Goal: Task Accomplishment & Management: Complete application form

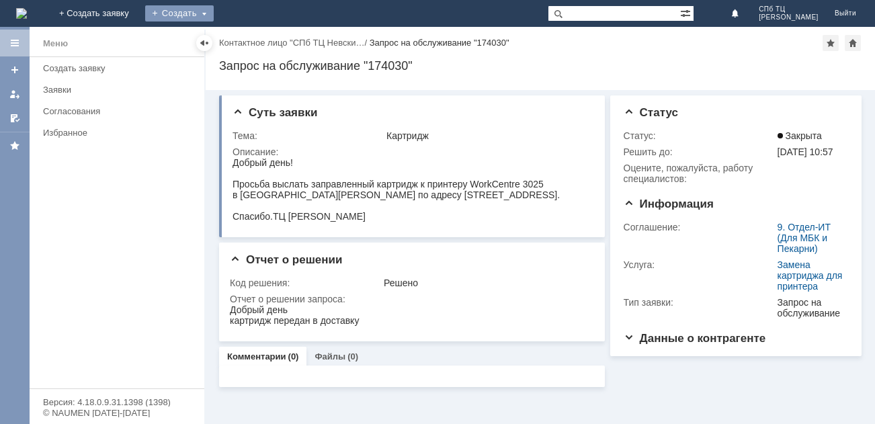
click at [214, 12] on div "Создать" at bounding box center [179, 13] width 69 height 16
click at [250, 37] on link "Заявка" at bounding box center [199, 40] width 102 height 16
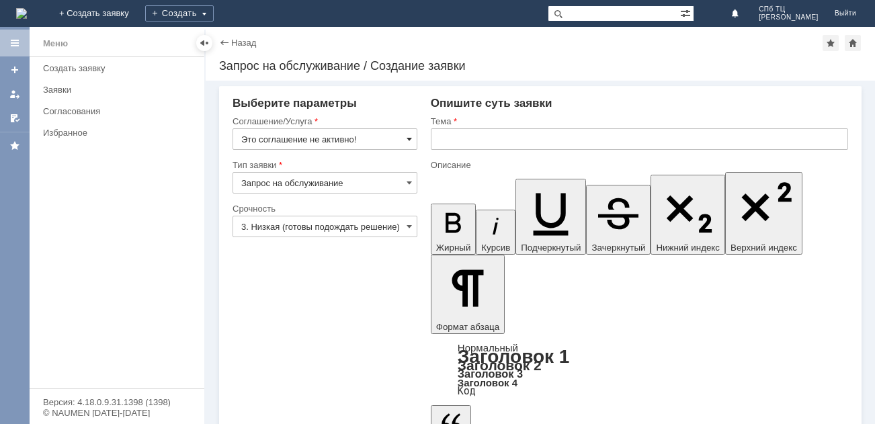
click at [409, 142] on span at bounding box center [409, 139] width 5 height 11
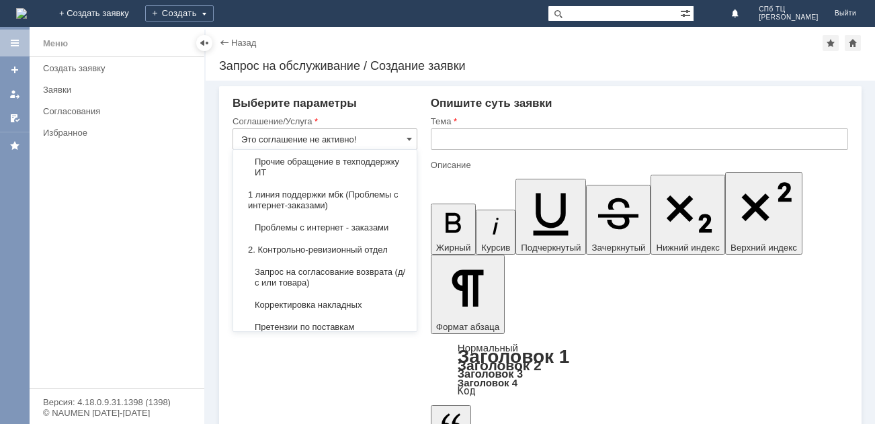
scroll to position [161, 0]
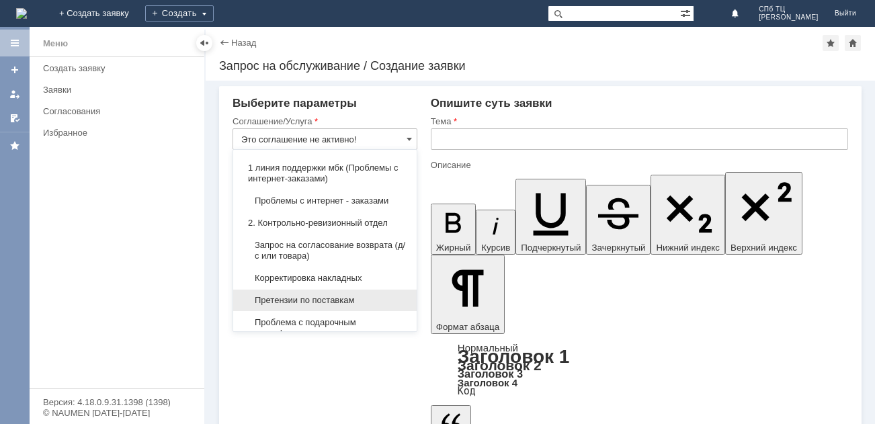
click at [343, 304] on span "Претензии по поставкам" at bounding box center [324, 300] width 167 height 11
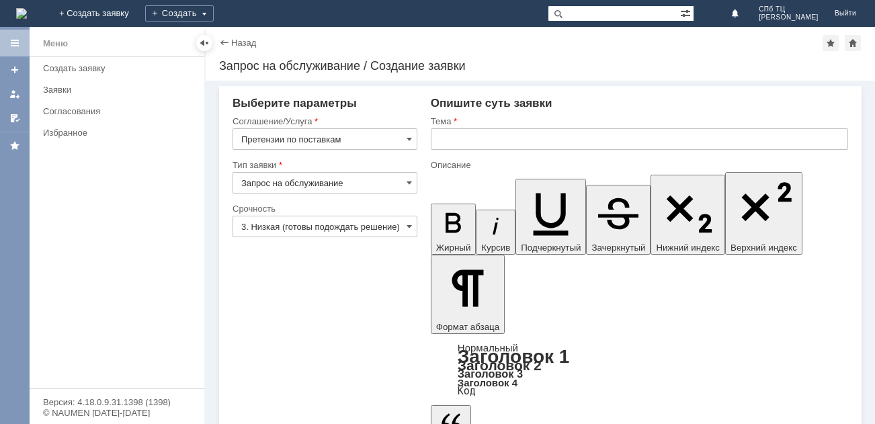
type input "Претензии по поставкам"
click at [404, 228] on input "3. Низкая (готовы подождать решение)" at bounding box center [324, 227] width 185 height 22
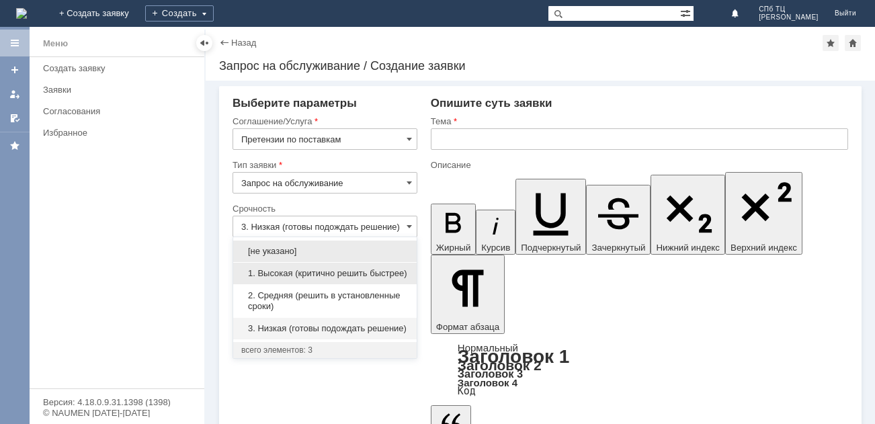
click at [264, 276] on span "1. Высокая (критично решить быстрее)" at bounding box center [324, 273] width 167 height 11
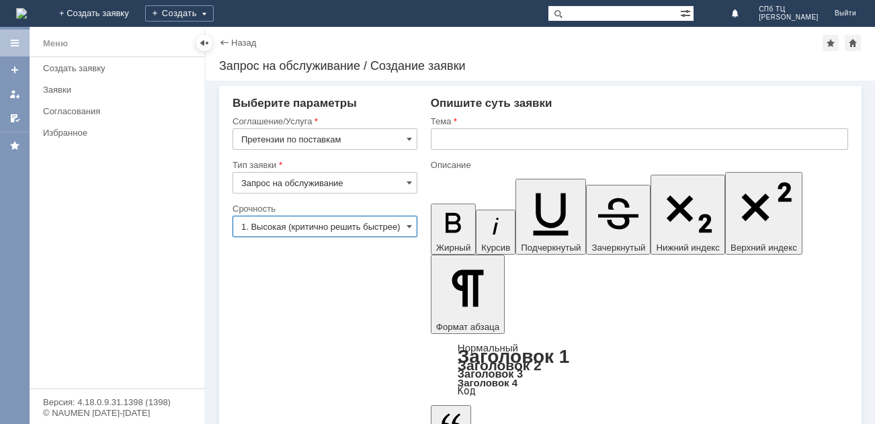
type input "1. Высокая (критично решить быстрее)"
click at [470, 136] on input "text" at bounding box center [639, 139] width 417 height 22
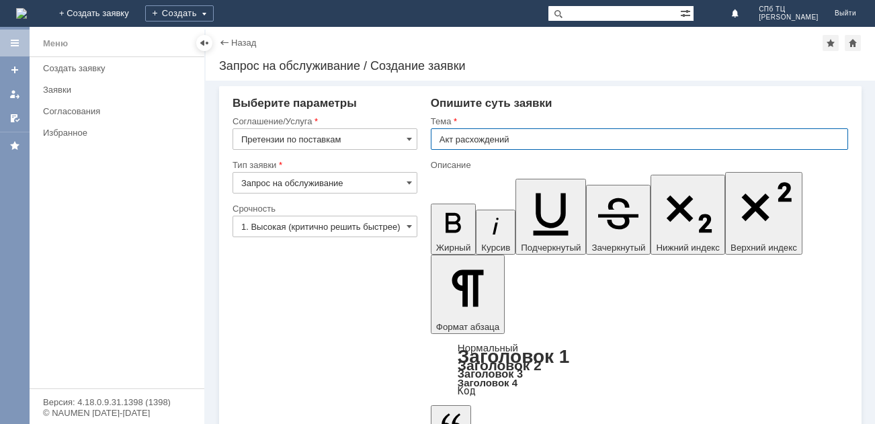
type input "Акт расхождений"
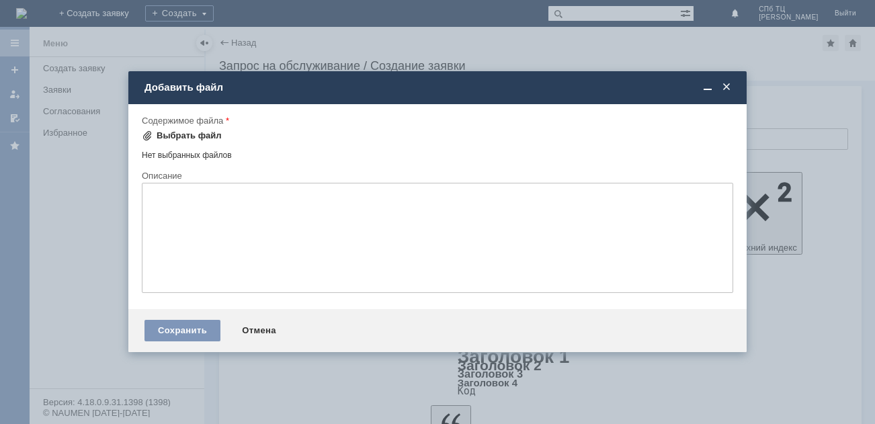
click at [146, 138] on span at bounding box center [147, 135] width 11 height 11
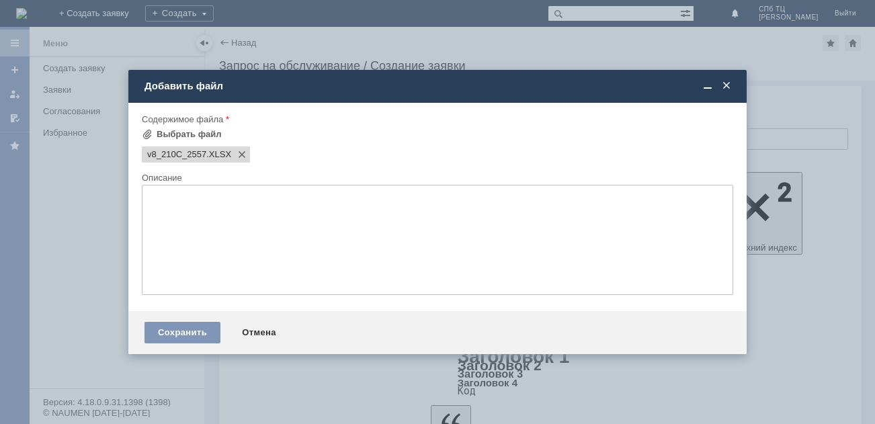
scroll to position [0, 0]
click at [184, 212] on textarea at bounding box center [437, 240] width 591 height 110
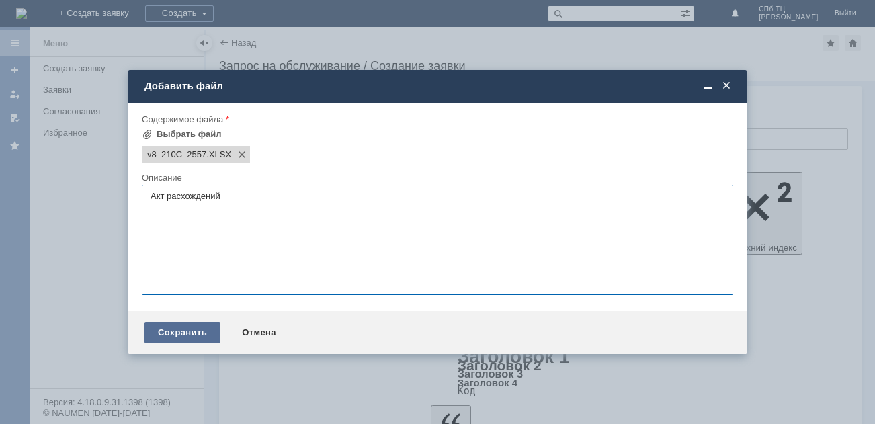
type textarea "Акт расхождений"
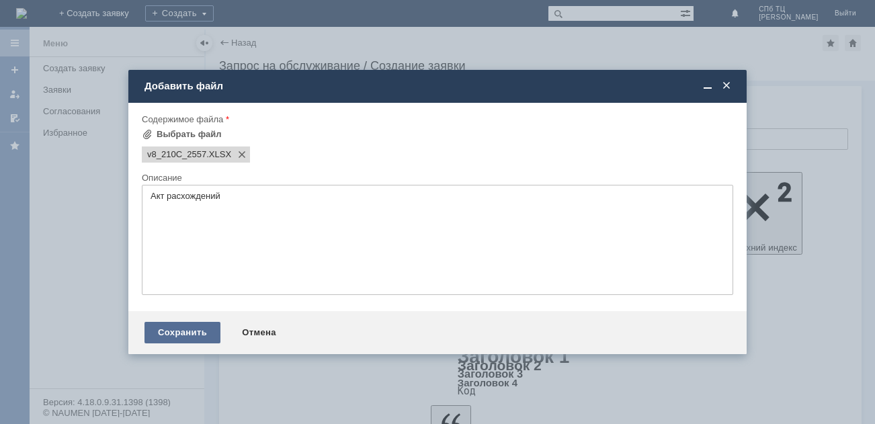
click at [187, 335] on div "Сохранить" at bounding box center [182, 333] width 76 height 22
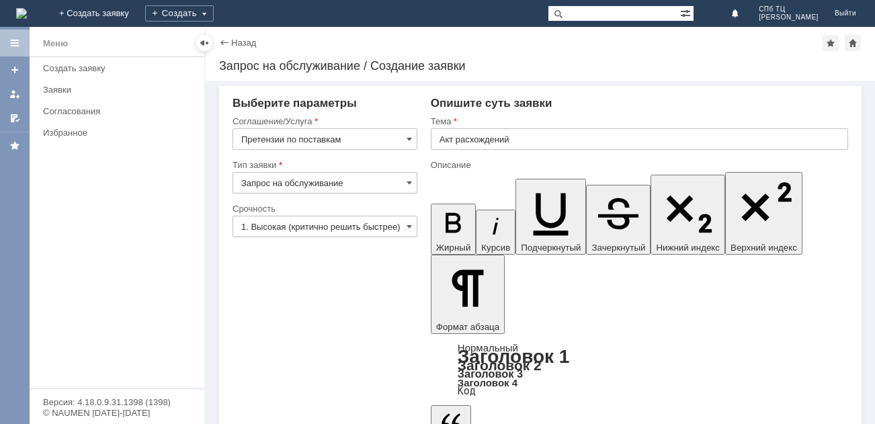
click at [640, 73] on div "Назад | Запрос на обслуживание / Создание заявки Запрос на обслуживание / Созда…" at bounding box center [540, 54] width 669 height 54
click at [539, 137] on input "Акт расхождений" at bounding box center [639, 139] width 417 height 22
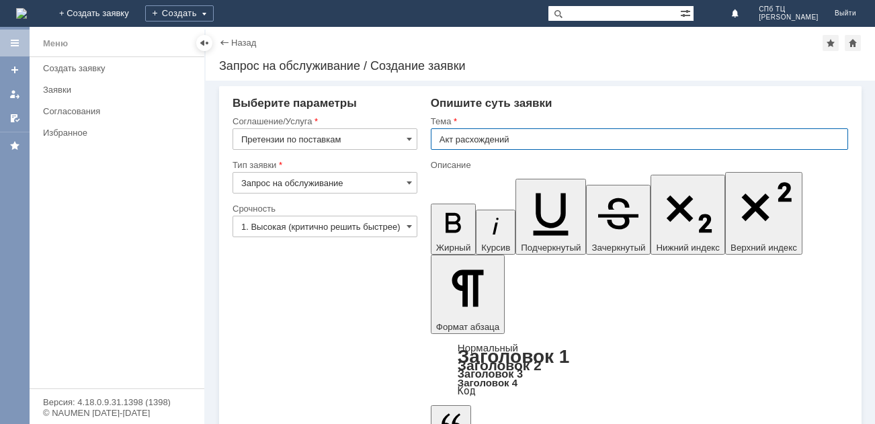
click at [539, 137] on input "Акт расхождений" at bounding box center [639, 139] width 417 height 22
type input "Акт расхождений №1384"
